Goal: Transaction & Acquisition: Purchase product/service

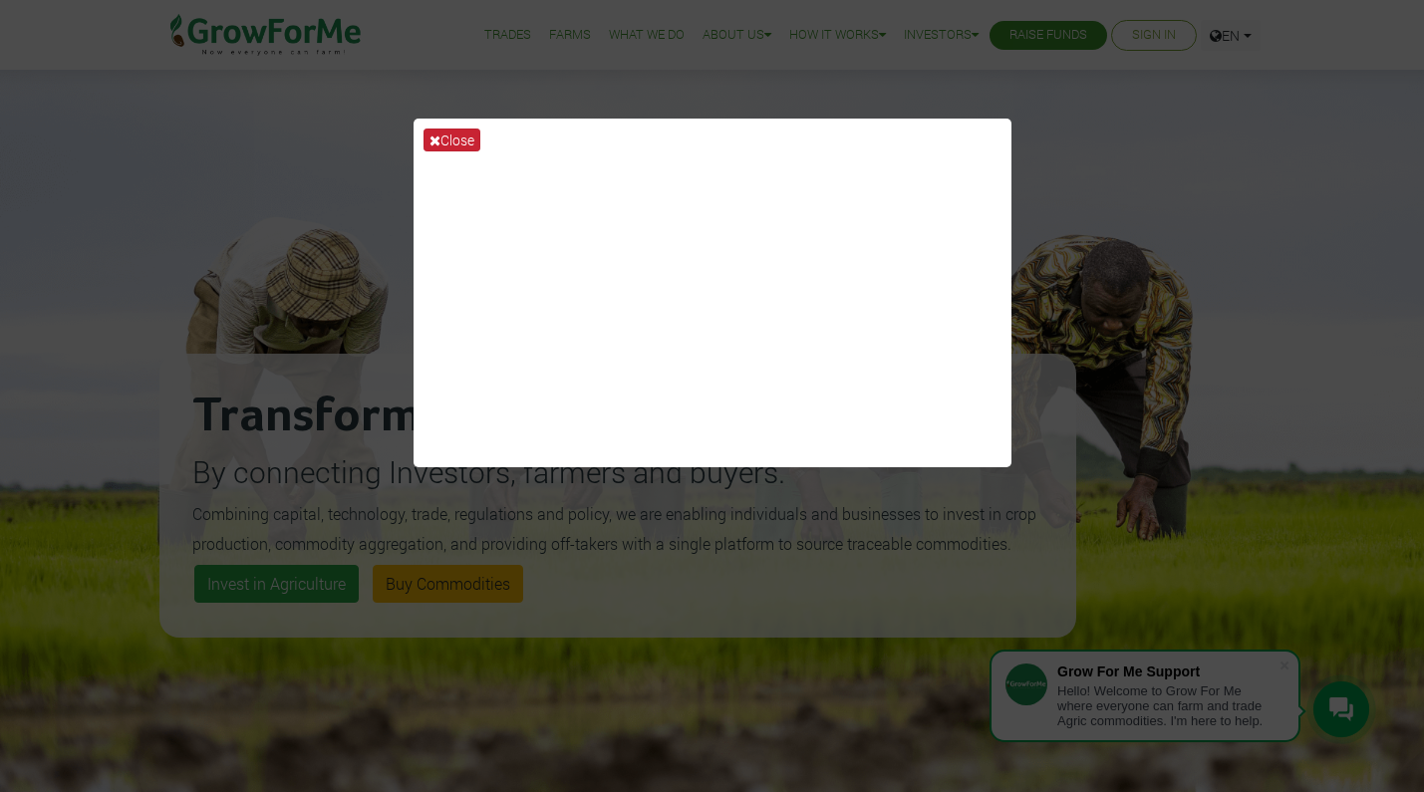
click at [447, 137] on button "Close" at bounding box center [452, 140] width 57 height 23
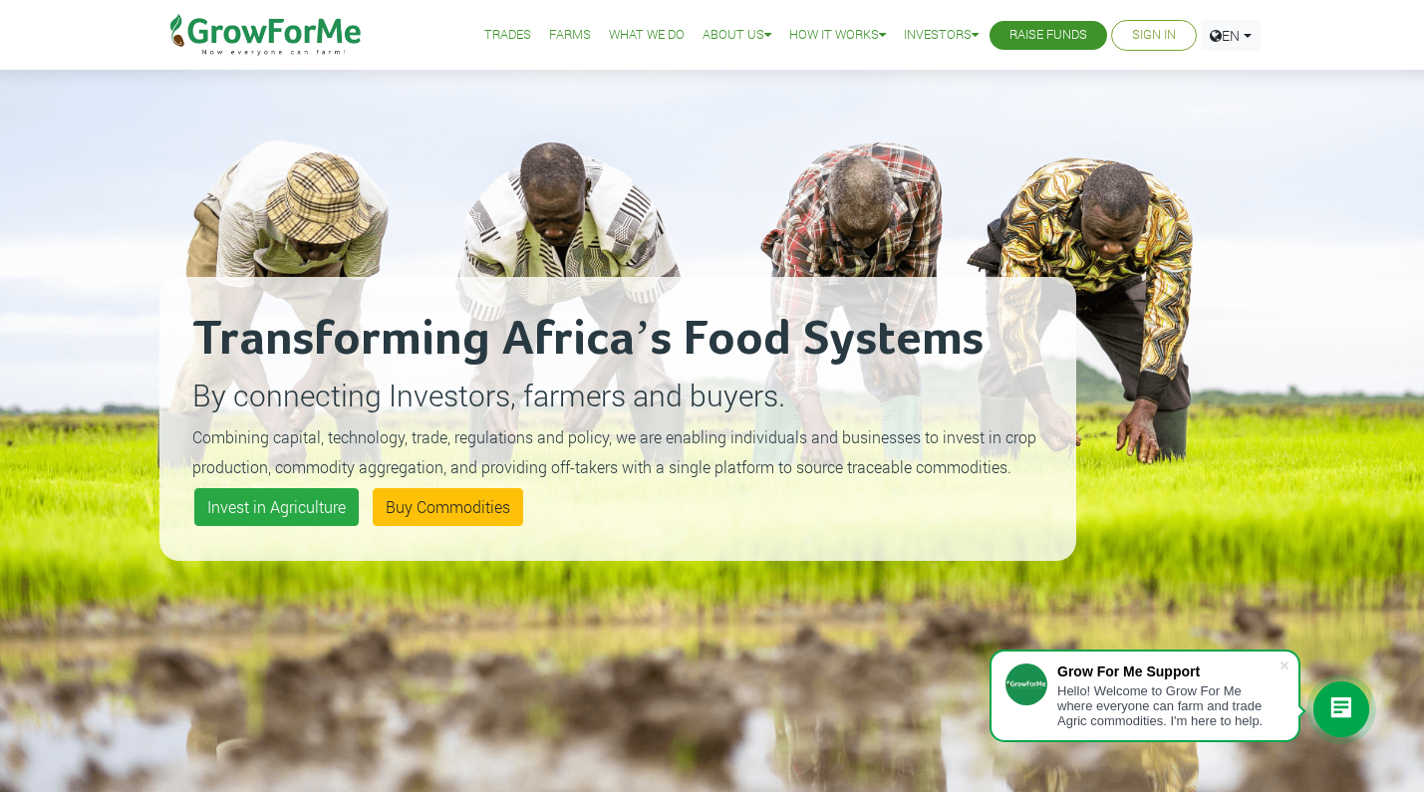
scroll to position [135, 0]
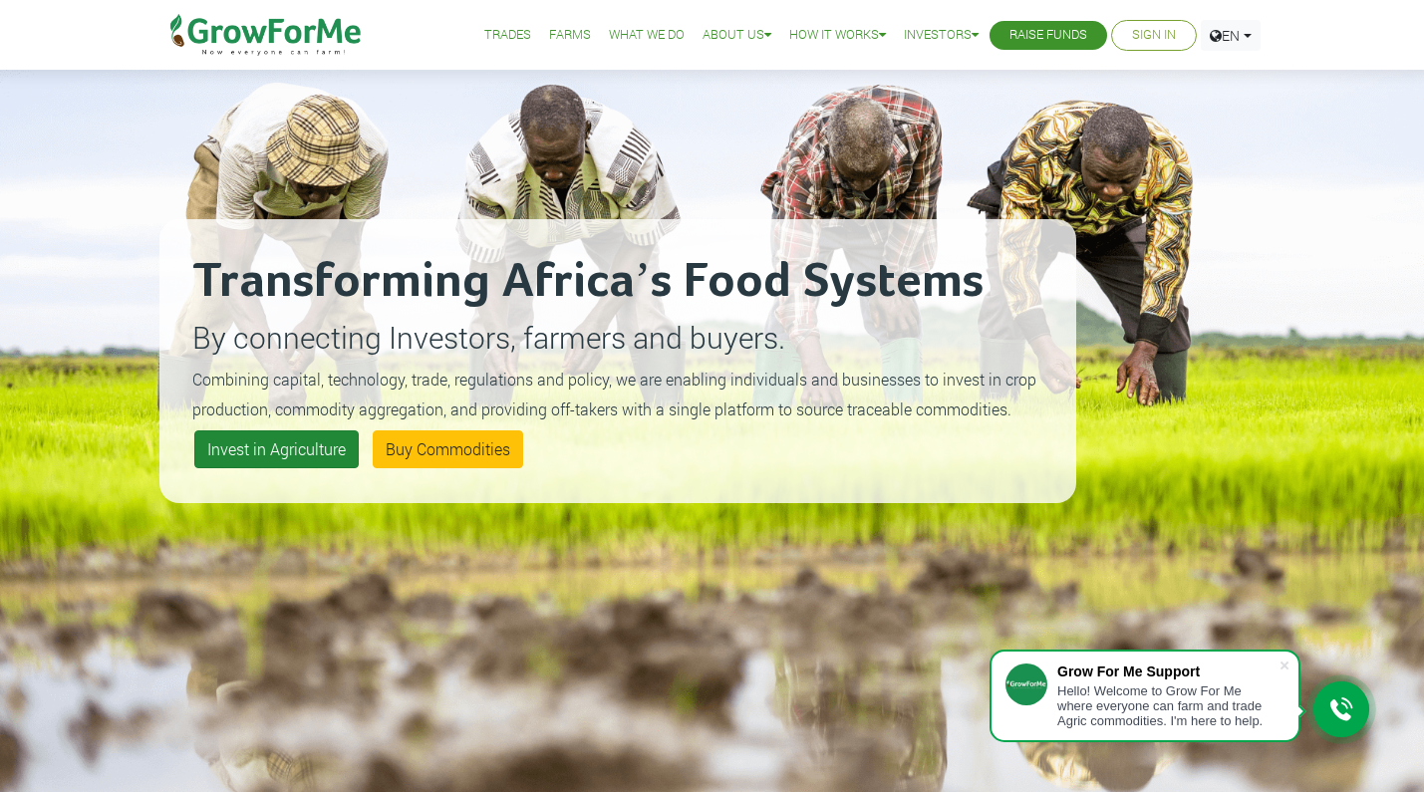
click at [338, 453] on link "Invest in Agriculture" at bounding box center [276, 450] width 164 height 38
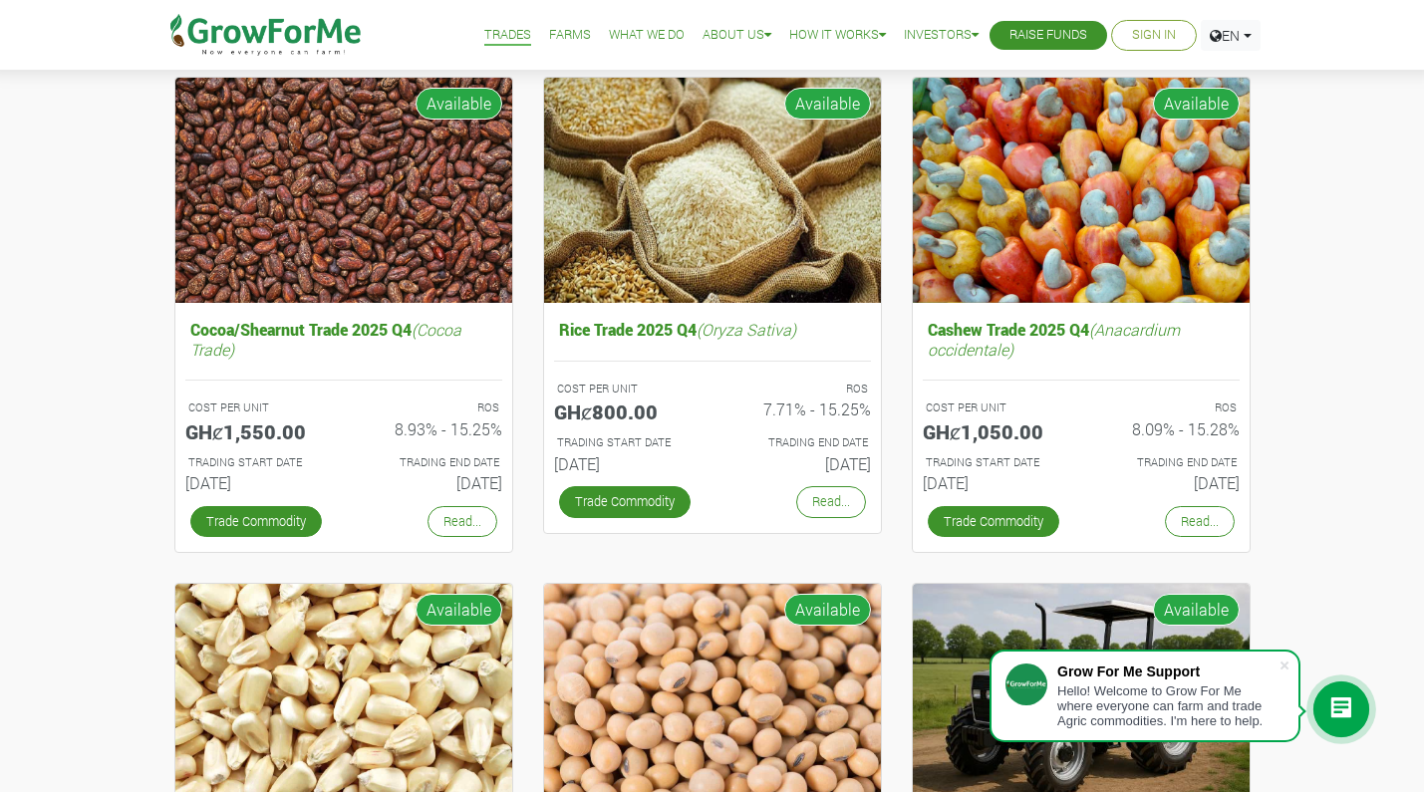
scroll to position [210, 0]
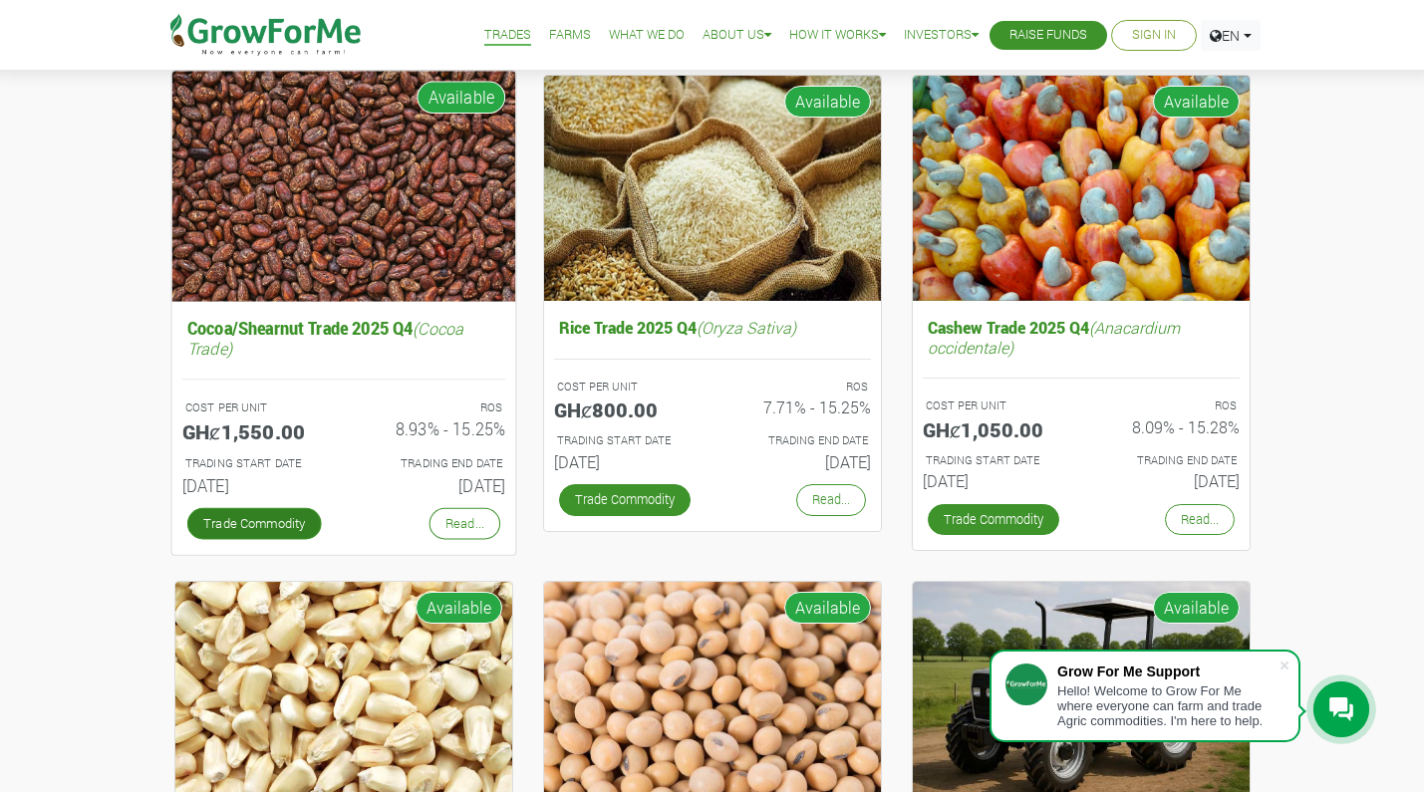
click at [247, 519] on link "Trade Commodity" at bounding box center [253, 523] width 135 height 32
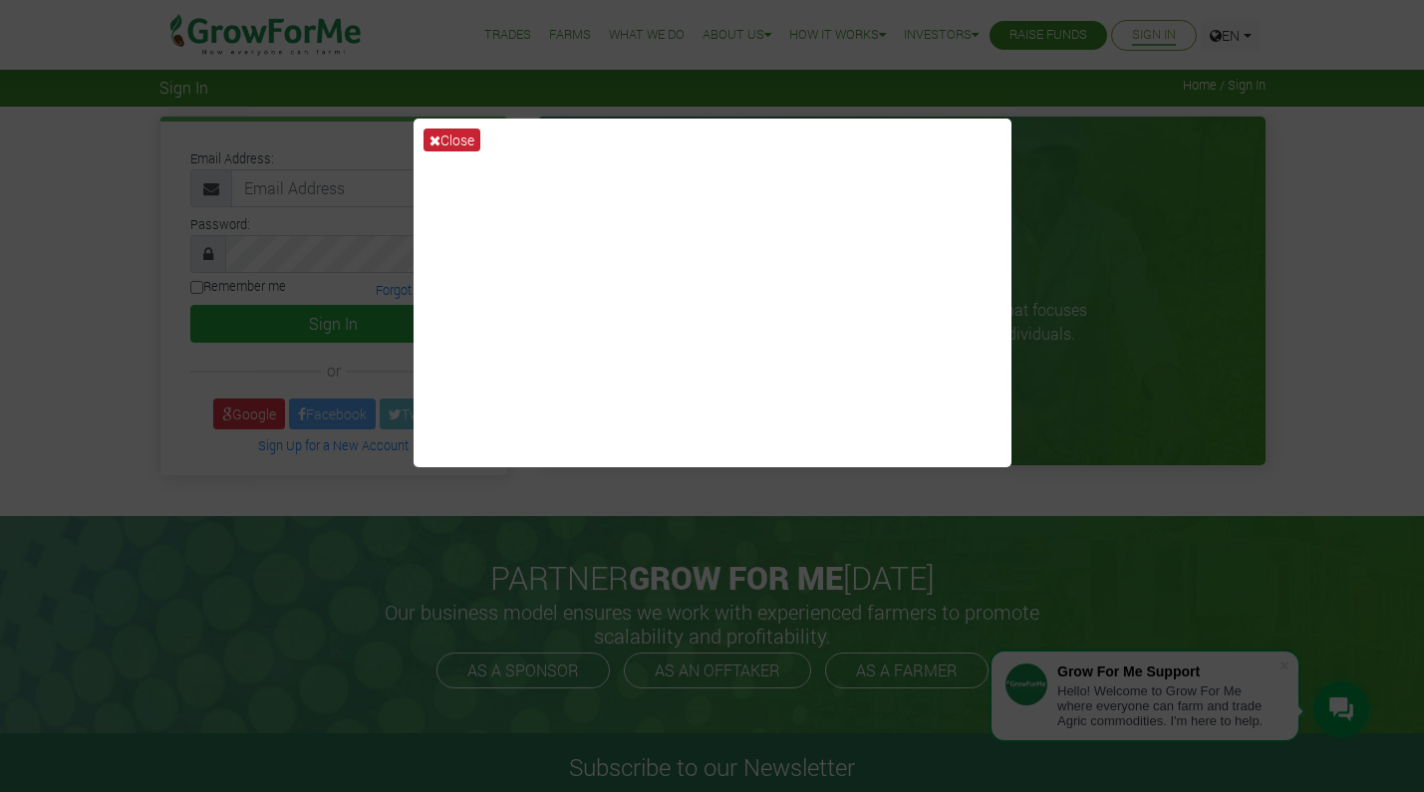
click at [463, 136] on button "Close" at bounding box center [452, 140] width 57 height 23
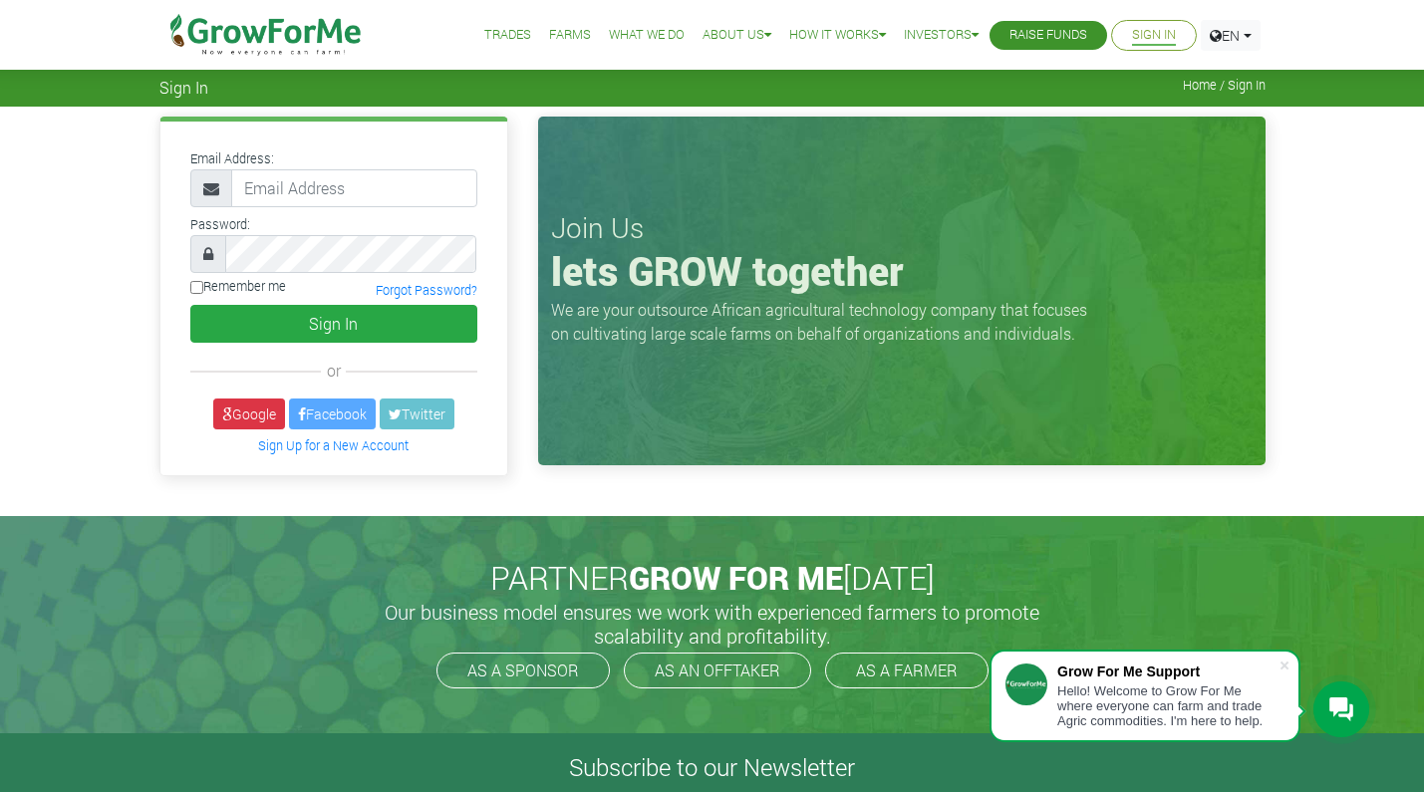
click at [327, 37] on img at bounding box center [266, 35] width 204 height 70
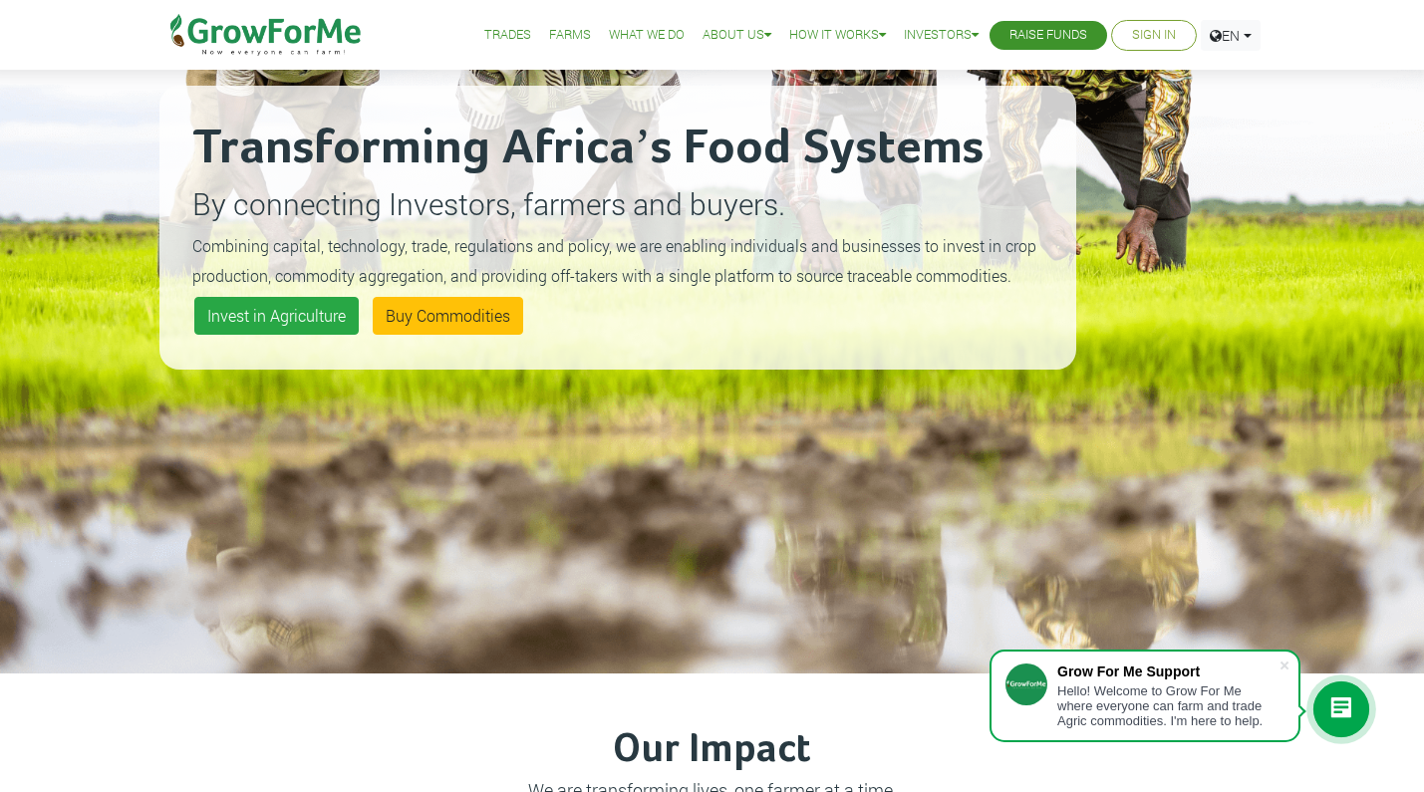
scroll to position [272, 0]
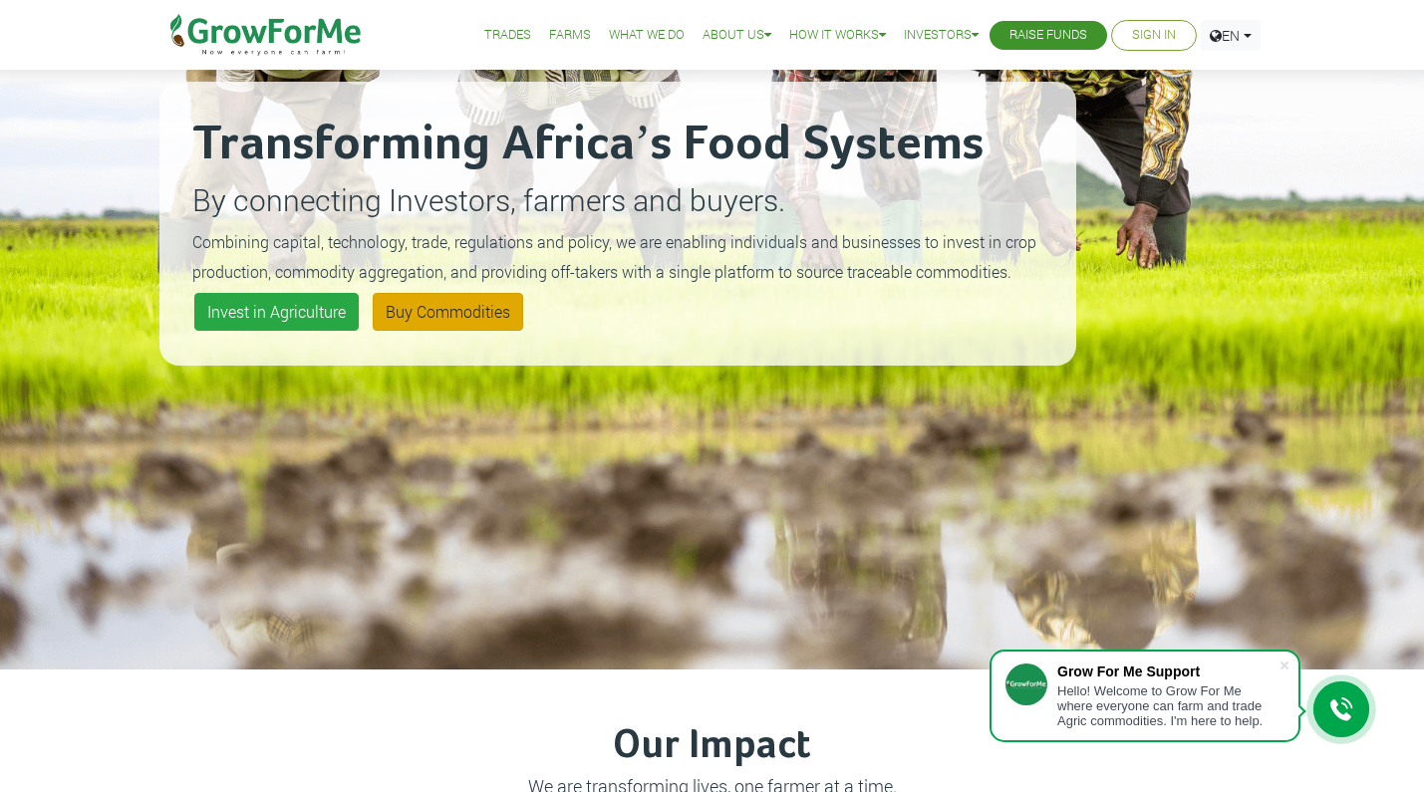
click at [488, 321] on link "Buy Commodities" at bounding box center [448, 312] width 151 height 38
click at [1286, 661] on span at bounding box center [1285, 666] width 20 height 20
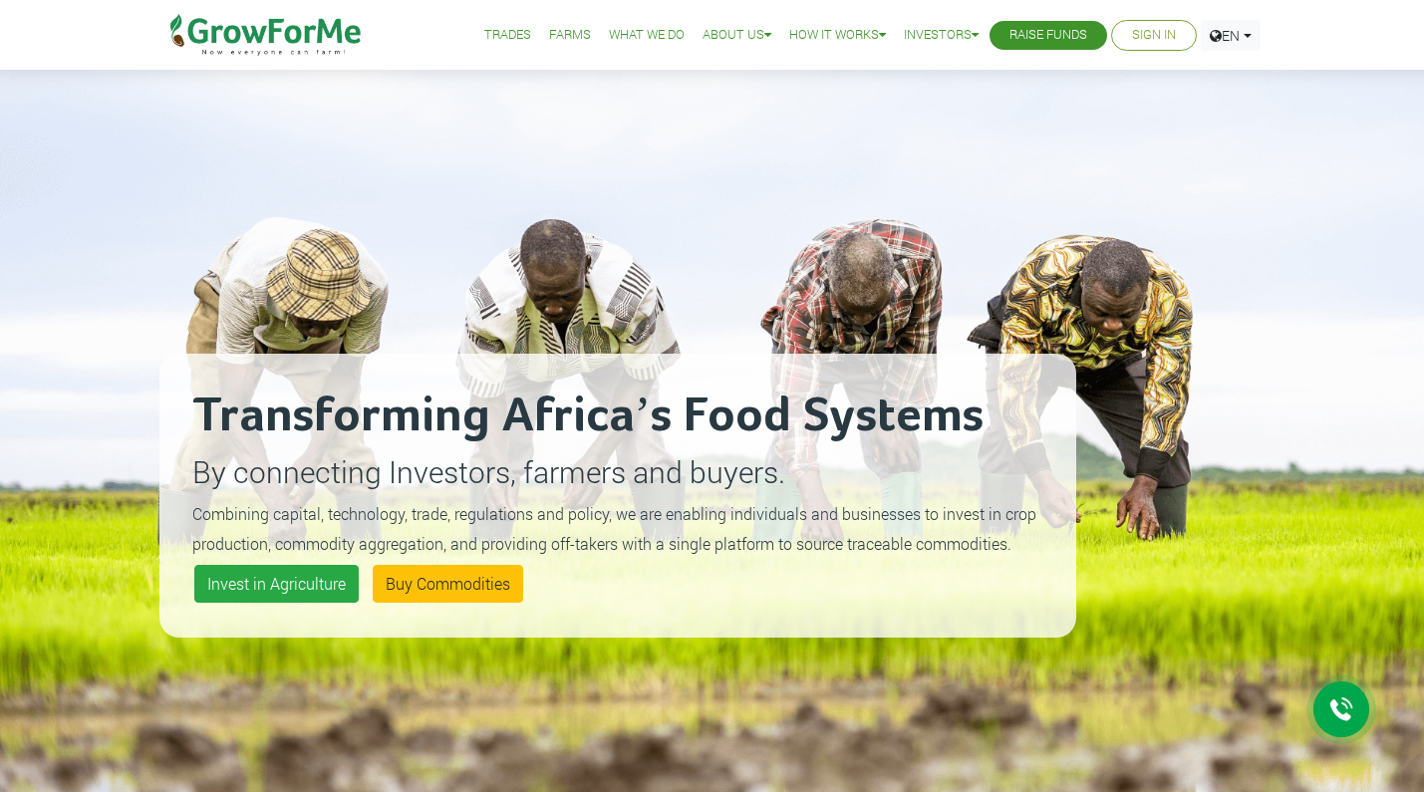
scroll to position [0, 0]
click at [247, 595] on link "Invest in Agriculture" at bounding box center [276, 584] width 164 height 38
